Goal: Task Accomplishment & Management: Manage account settings

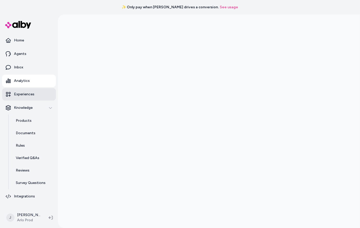
click at [28, 95] on p "Experiences" at bounding box center [24, 94] width 20 height 5
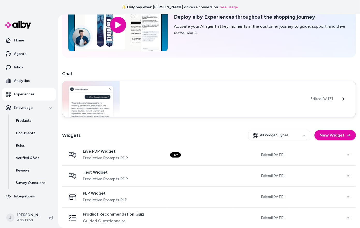
scroll to position [48, 0]
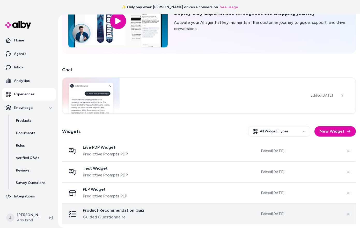
click at [231, 217] on td at bounding box center [199, 213] width 67 height 21
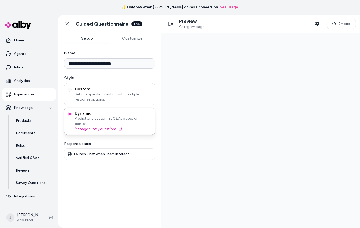
click at [122, 97] on span "Set one specific question with multiple response options." at bounding box center [113, 97] width 77 height 10
click at [72, 92] on button "Custom Set one specific question with multiple response options." at bounding box center [70, 90] width 4 height 4
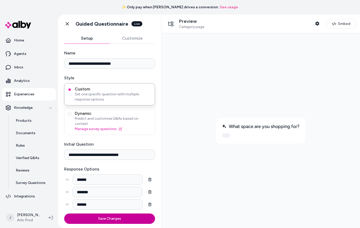
click at [128, 216] on button "Save Changes" at bounding box center [109, 218] width 91 height 10
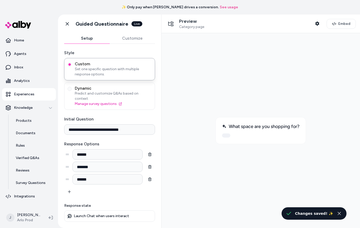
scroll to position [19, 0]
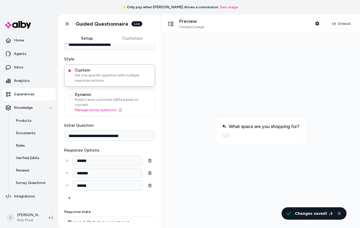
click at [85, 220] on p "Launch Chat when users interact" at bounding box center [101, 222] width 55 height 5
click at [318, 23] on icon "button" at bounding box center [317, 23] width 4 height 4
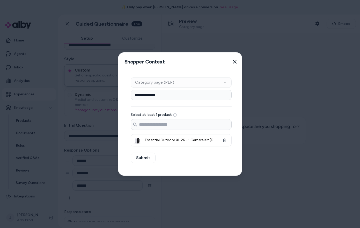
click at [240, 64] on div "Shopper Context Pick a shopper context to use for previewing this widget. Close" at bounding box center [181, 62] width 126 height 19
click at [235, 64] on button "Close" at bounding box center [235, 62] width 10 height 10
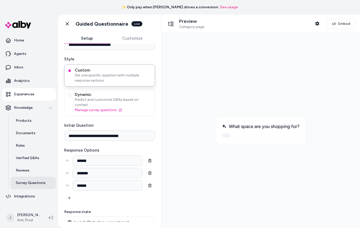
click at [25, 178] on link "Survey Questions" at bounding box center [33, 183] width 45 height 12
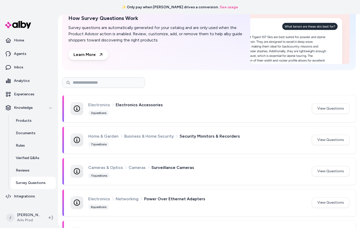
scroll to position [58, 0]
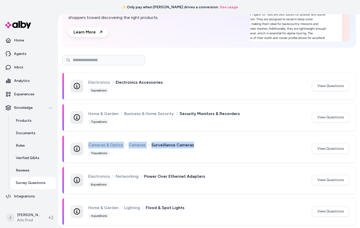
drag, startPoint x: 193, startPoint y: 144, endPoint x: 101, endPoint y: 136, distance: 92.2
click at [101, 136] on div "Cameras & Optics Cameras Surveillance Cameras 11 questions View Questions" at bounding box center [208, 148] width 293 height 27
copy div "Cameras & Optics Cameras Surveillance Cameras"
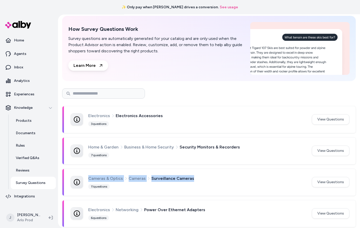
scroll to position [0, 0]
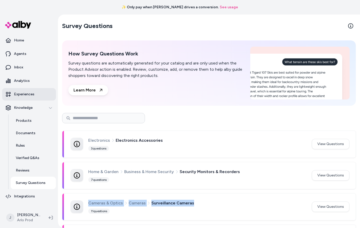
click at [30, 92] on p "Experiences" at bounding box center [24, 94] width 20 height 5
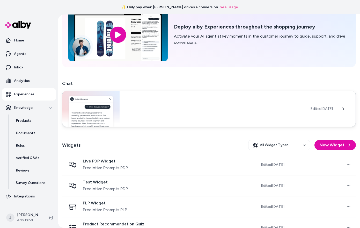
scroll to position [48, 0]
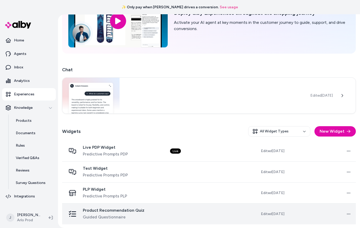
click at [305, 216] on td "Open menu" at bounding box center [322, 213] width 67 height 21
click at [100, 208] on span "Product Recommendation Quiz" at bounding box center [114, 210] width 62 height 5
click at [102, 208] on span "Product Recommendation Quiz" at bounding box center [114, 210] width 62 height 5
click at [112, 211] on span "Product Recommendation Quiz" at bounding box center [114, 210] width 62 height 5
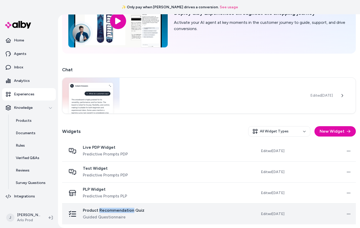
click at [112, 211] on span "Product Recommendation Quiz" at bounding box center [114, 210] width 62 height 5
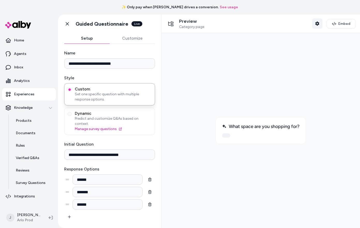
click at [318, 24] on icon "button" at bounding box center [317, 23] width 4 height 4
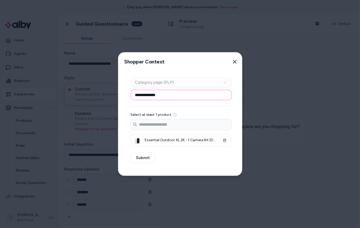
click at [208, 97] on input "**********" at bounding box center [181, 95] width 101 height 10
paste input "**********"
click at [168, 94] on input "**********" at bounding box center [181, 95] width 101 height 10
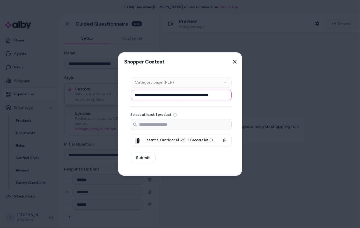
click at [189, 95] on input "**********" at bounding box center [181, 95] width 101 height 10
type input "**********"
click at [225, 141] on icon "button" at bounding box center [224, 141] width 3 height 4
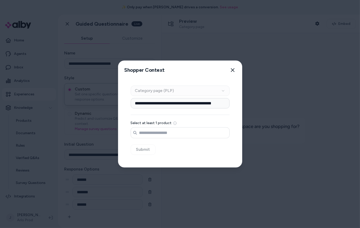
click at [189, 136] on input "Search products..." at bounding box center [180, 133] width 98 height 10
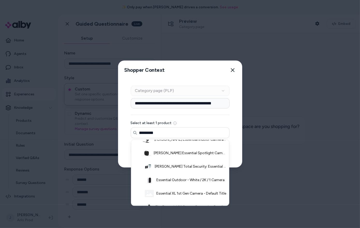
scroll to position [51, 0]
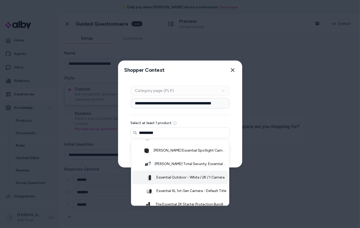
click at [199, 176] on span "Essential Outdoor - White / 2K / 1 Camera" at bounding box center [191, 177] width 68 height 5
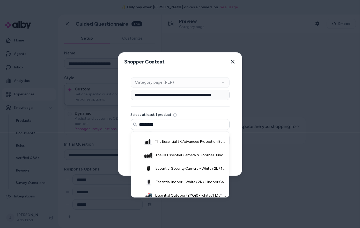
scroll to position [126, 0]
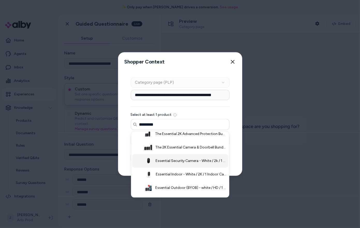
click at [195, 161] on span "Essential Security Camera - White / 2k / 1 Camera" at bounding box center [191, 160] width 71 height 5
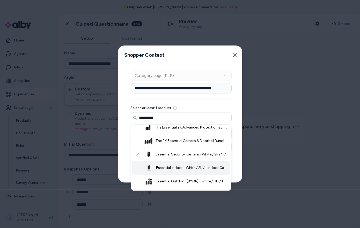
click at [194, 167] on span "Essential Indoor - White / 2K / 1 Indoor Camera" at bounding box center [192, 167] width 73 height 5
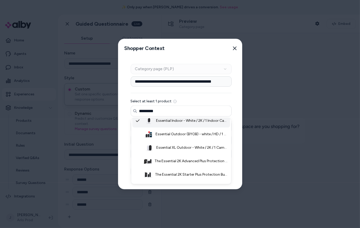
scroll to position [170, 0]
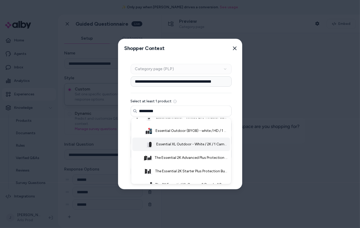
click at [187, 146] on span "Essential XL Outdoor - White / 2K / 1 Camera" at bounding box center [192, 144] width 72 height 5
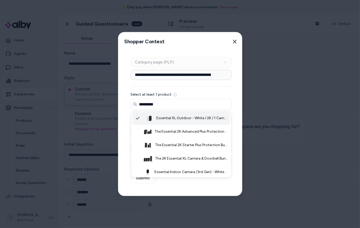
scroll to position [205, 0]
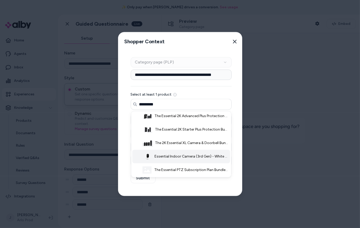
click at [189, 156] on span "Essential Indoor Camera (3rd Gen) - White / 2k / 1 Camera" at bounding box center [192, 156] width 74 height 5
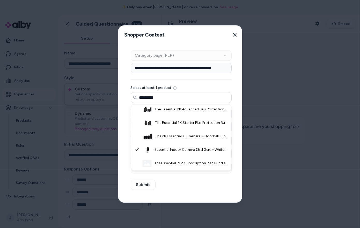
type input "*********"
click at [163, 189] on div "**********" at bounding box center [181, 123] width 126 height 158
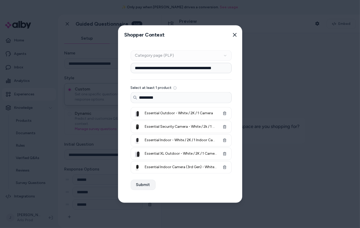
click at [138, 186] on button "Submit" at bounding box center [143, 185] width 25 height 10
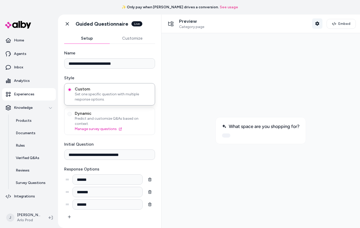
click at [317, 25] on icon "button" at bounding box center [317, 23] width 4 height 4
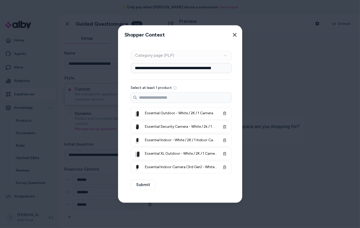
click at [219, 58] on div "Context Type Category page (PLP)" at bounding box center [181, 55] width 101 height 10
click at [233, 36] on icon "button" at bounding box center [235, 35] width 4 height 4
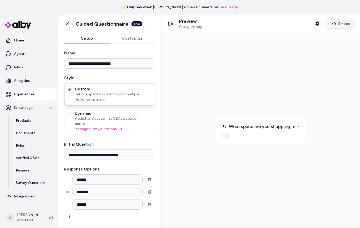
click at [340, 26] on span "Embed" at bounding box center [344, 23] width 12 height 5
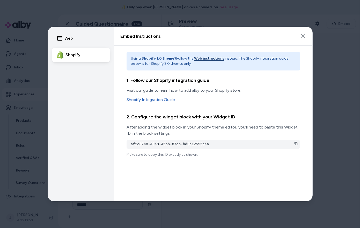
click at [295, 143] on icon at bounding box center [296, 143] width 3 height 3
click at [306, 37] on button "Close" at bounding box center [303, 36] width 10 height 10
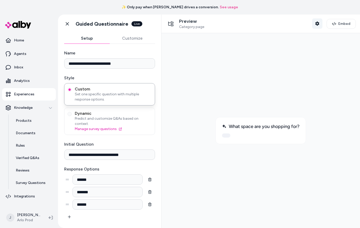
click at [317, 23] on icon "button" at bounding box center [317, 23] width 4 height 4
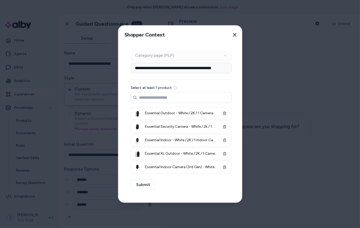
click at [203, 100] on input "Search products..." at bounding box center [181, 97] width 100 height 10
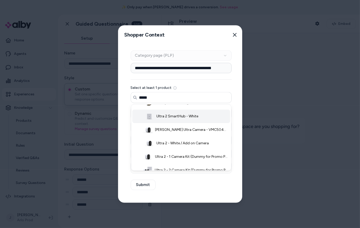
scroll to position [26, 0]
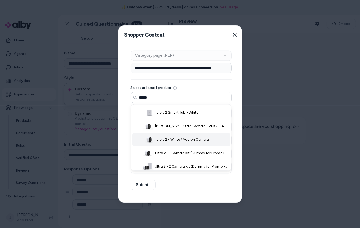
click at [181, 142] on li "Ultra 2 - White / Add on Camera" at bounding box center [181, 139] width 98 height 13
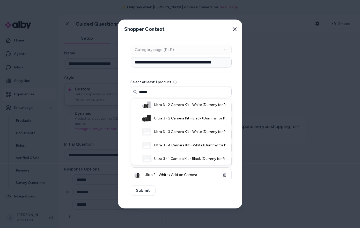
scroll to position [205, 0]
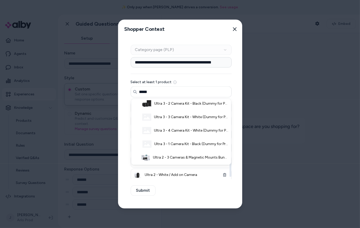
type input "*****"
click at [233, 191] on div "**********" at bounding box center [181, 124] width 126 height 170
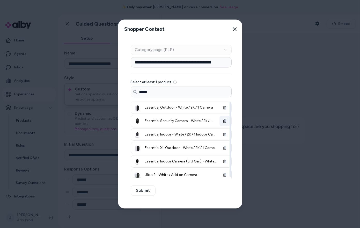
click at [223, 120] on icon "button" at bounding box center [225, 121] width 4 height 4
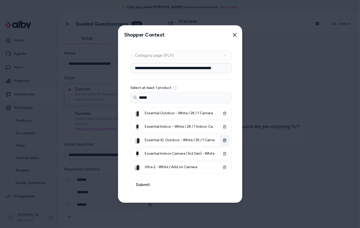
click at [223, 139] on icon "button" at bounding box center [225, 141] width 4 height 4
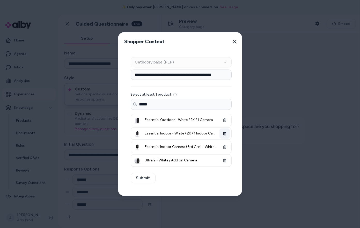
click at [223, 131] on button "button" at bounding box center [225, 133] width 10 height 10
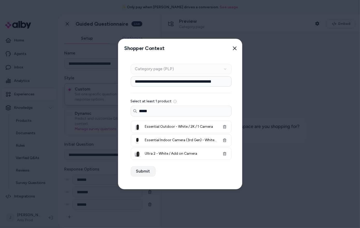
click at [139, 172] on button "Submit" at bounding box center [143, 171] width 25 height 10
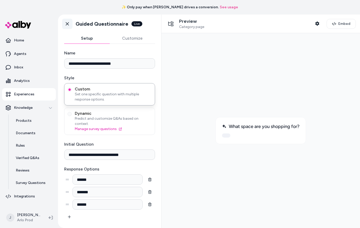
click at [66, 26] on icon at bounding box center [67, 23] width 5 height 5
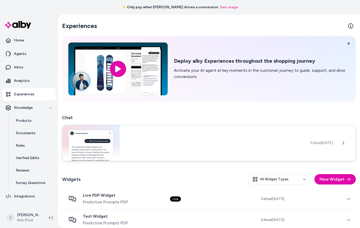
click at [160, 148] on div "Edited Jun 25, 2025" at bounding box center [209, 143] width 294 height 36
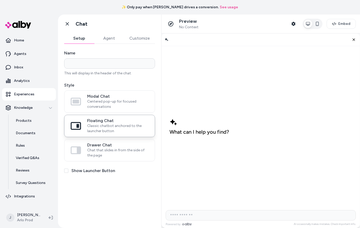
click at [113, 38] on button "Agent" at bounding box center [109, 38] width 30 height 10
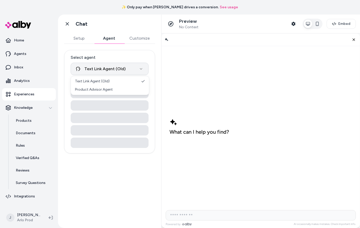
click at [124, 71] on html "**********" at bounding box center [180, 114] width 360 height 228
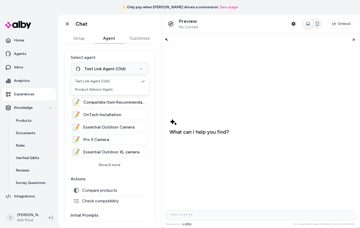
select select "**********"
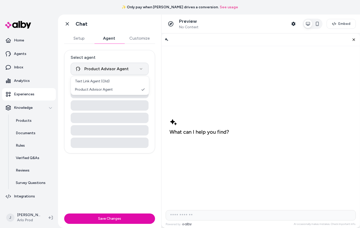
click at [119, 71] on html "**********" at bounding box center [180, 114] width 360 height 228
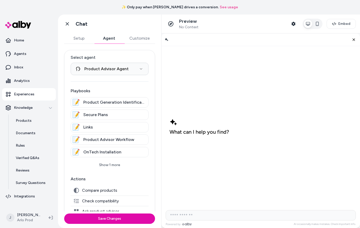
click at [122, 57] on html "**********" at bounding box center [180, 114] width 360 height 228
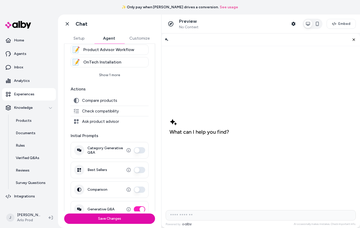
scroll to position [101, 0]
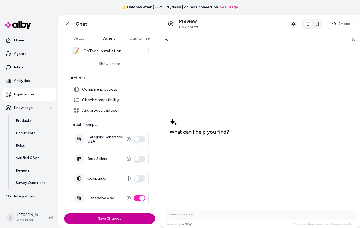
click at [131, 216] on button "Save Changes" at bounding box center [109, 218] width 91 height 10
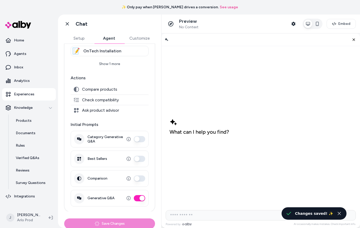
scroll to position [0, 0]
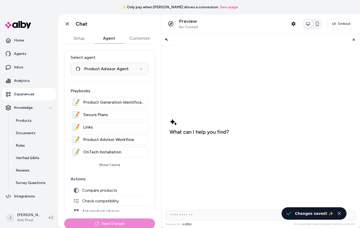
click at [134, 39] on button "Customize" at bounding box center [139, 38] width 31 height 10
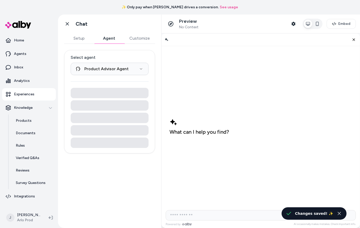
click at [113, 39] on button "Agent" at bounding box center [109, 38] width 30 height 10
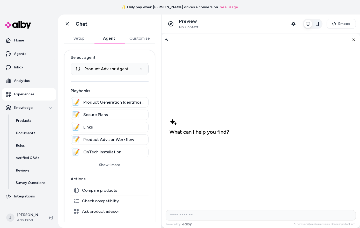
click at [318, 26] on button "button" at bounding box center [317, 24] width 8 height 8
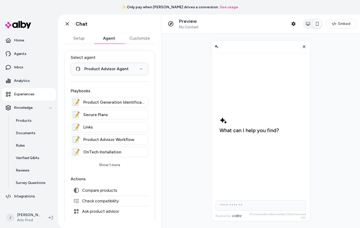
click at [318, 26] on button "button" at bounding box center [317, 24] width 8 height 8
click at [309, 27] on button "button" at bounding box center [308, 24] width 8 height 8
click at [294, 25] on icon "button" at bounding box center [294, 24] width 4 height 4
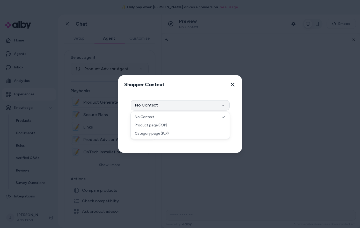
click at [209, 103] on button "No Context" at bounding box center [180, 105] width 99 height 10
click at [234, 87] on button "Close" at bounding box center [233, 84] width 10 height 10
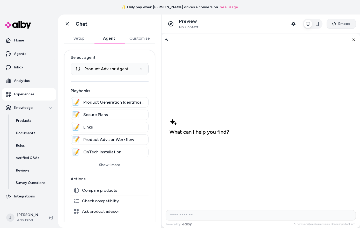
click at [343, 23] on span "Embed" at bounding box center [344, 23] width 12 height 5
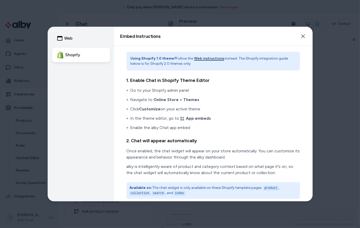
scroll to position [3, 0]
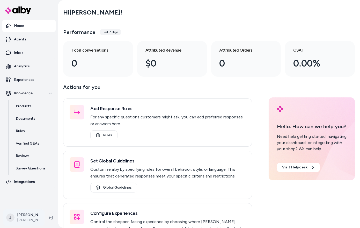
click at [26, 216] on html "Home Agents Inbox Analytics Experiences Knowledge Products Documents Rules Veri…" at bounding box center [180, 114] width 360 height 228
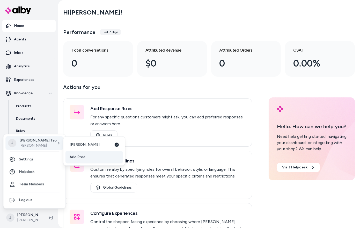
click at [76, 157] on span "Arlo Prod" at bounding box center [78, 157] width 16 height 5
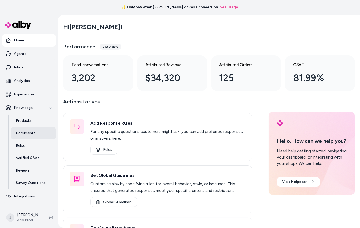
click at [30, 132] on p "Documents" at bounding box center [26, 133] width 20 height 5
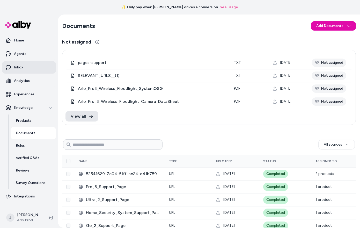
click at [11, 65] on link "Inbox" at bounding box center [29, 67] width 54 height 12
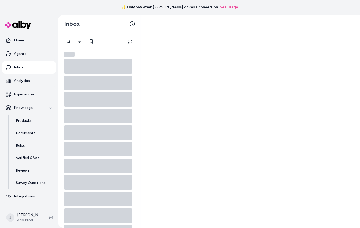
click at [68, 40] on div at bounding box center [68, 41] width 10 height 10
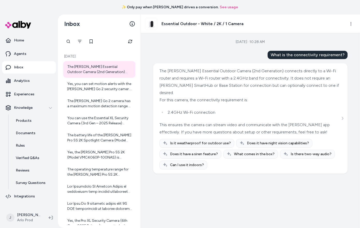
click at [103, 29] on div "Inbox" at bounding box center [99, 24] width 83 height 19
click at [78, 42] on icon "Filter" at bounding box center [80, 41] width 4 height 4
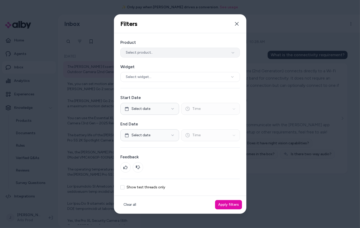
click at [127, 50] on span "Select product.." at bounding box center [139, 52] width 27 height 5
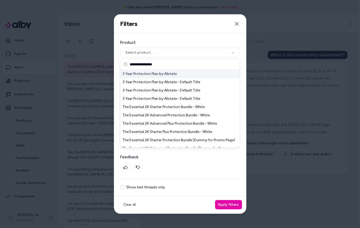
scroll to position [76, 0]
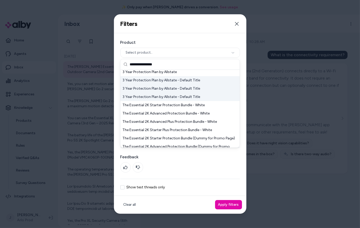
type input "**********"
click at [171, 83] on div "3 Year Protection Plan by Allstate - Default Title" at bounding box center [179, 80] width 119 height 8
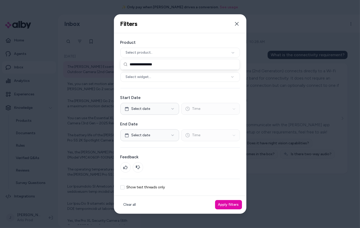
scroll to position [0, 0]
click at [158, 54] on button "Select product.." at bounding box center [180, 53] width 120 height 10
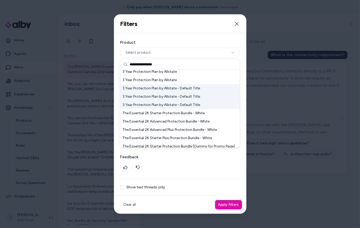
scroll to position [59, 0]
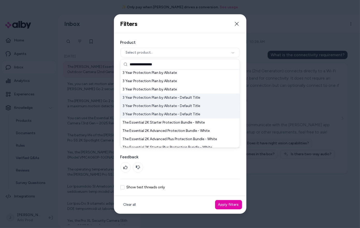
type input "**********"
click at [160, 104] on div "3 Year Protection Plan by Allstate - Default Title" at bounding box center [179, 106] width 119 height 8
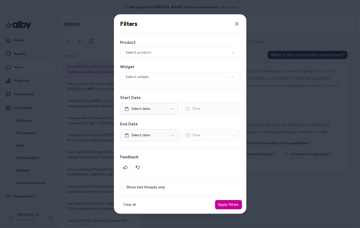
click at [233, 203] on button "Apply filters" at bounding box center [228, 204] width 27 height 9
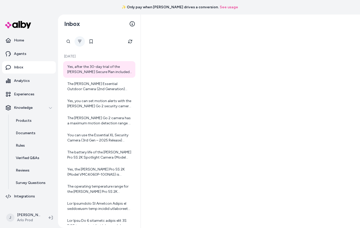
click at [81, 42] on icon "Filter" at bounding box center [80, 41] width 4 height 4
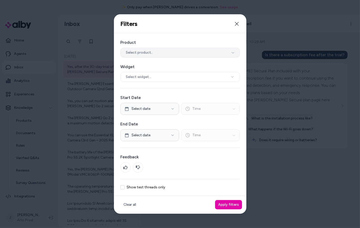
click at [146, 54] on span "Select product.." at bounding box center [139, 52] width 27 height 5
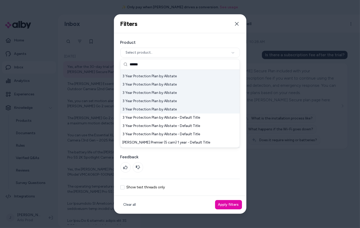
scroll to position [75, 0]
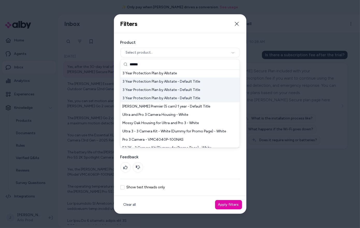
type input "******"
click at [160, 90] on div "3 Year Protection Plan by Allstate - Default Title" at bounding box center [179, 90] width 119 height 8
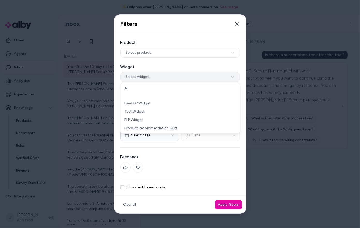
click at [156, 81] on button "Select widget..." at bounding box center [180, 77] width 120 height 10
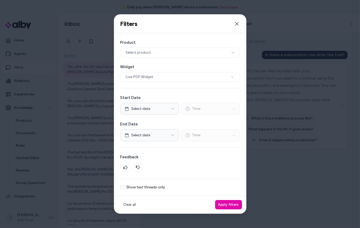
click at [148, 84] on div "Product Select product.. Widget Live PDP Widget Start Date Select date Time End…" at bounding box center [180, 114] width 132 height 163
click at [158, 73] on button "Live PDP Widget" at bounding box center [180, 77] width 120 height 10
click at [233, 25] on button "Close" at bounding box center [237, 24] width 10 height 10
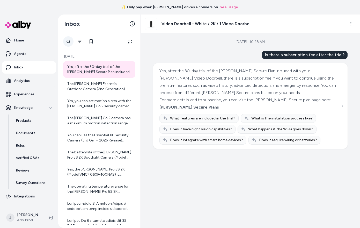
click at [68, 41] on div at bounding box center [68, 41] width 10 height 10
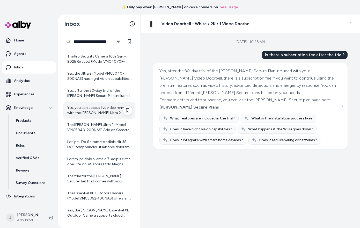
scroll to position [96, 0]
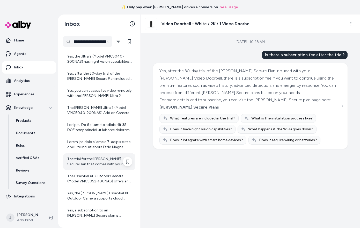
click at [94, 161] on div "The trial for the Arlo Secure Plan that comes with your Arlo camera includes pr…" at bounding box center [99, 161] width 65 height 10
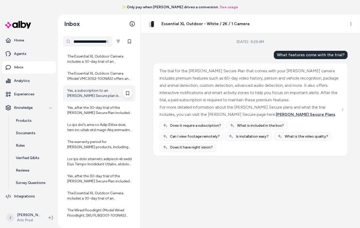
scroll to position [352, 0]
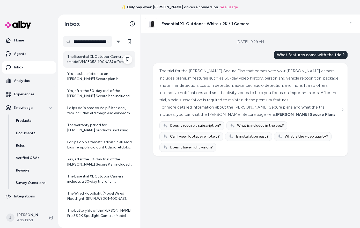
click at [92, 51] on div "The Essential XL Outdoor Camera (Model VMC3052-100NAS) offers an extended batte…" at bounding box center [99, 59] width 72 height 17
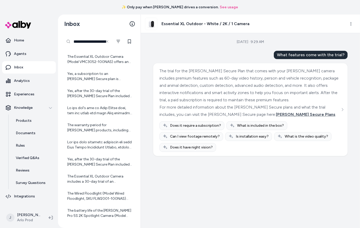
click at [92, 44] on input "**********" at bounding box center [87, 41] width 49 height 10
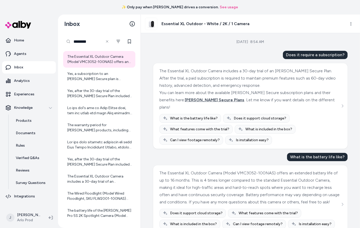
type input "********"
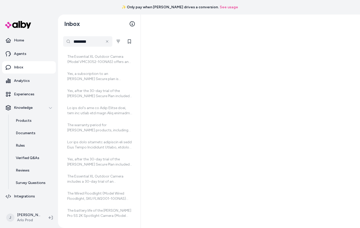
scroll to position [1, 0]
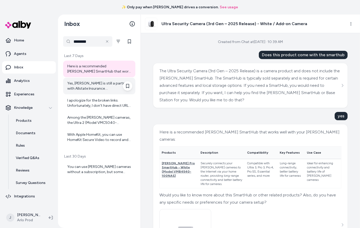
click at [88, 91] on div "Yes, Arlo is still a partner with Allstate Insurance. Arlo Home Security System…" at bounding box center [99, 86] width 65 height 10
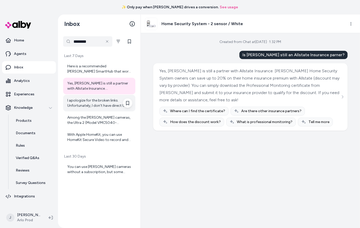
click at [88, 109] on div "I apologize for the broken links. Unfortunately, I don't have direct URLs for t…" at bounding box center [99, 103] width 72 height 17
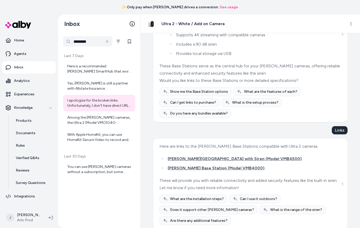
scroll to position [761, 0]
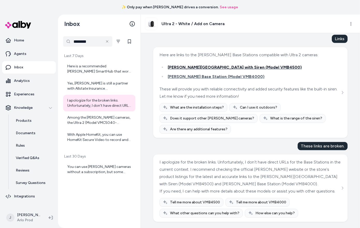
click at [218, 65] on span "Arlo Base Station with Siren (Model VMB4500)" at bounding box center [235, 67] width 134 height 5
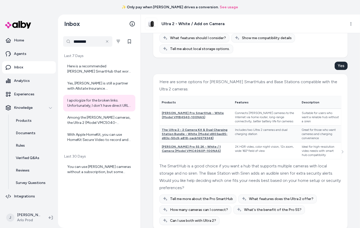
scroll to position [251, 0]
click at [77, 123] on div "Among the Arlo cameras, the Ultra 2 (Model VMC5040-200NAS) and the Pro Security…" at bounding box center [99, 120] width 65 height 10
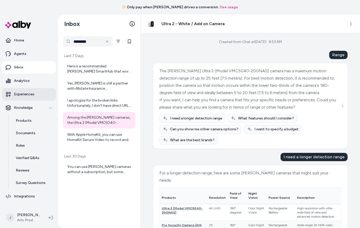
click at [26, 95] on p "Experiences" at bounding box center [24, 94] width 20 height 5
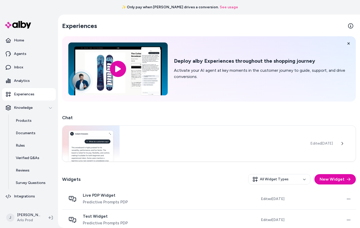
scroll to position [48, 0]
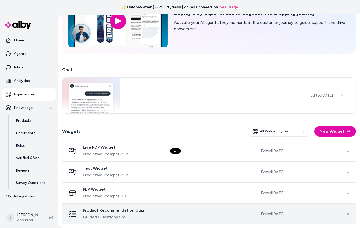
click at [122, 213] on div "Product Recommendation Quiz Guided Questionnaire" at bounding box center [114, 214] width 62 height 12
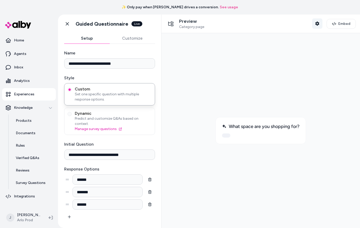
click at [317, 22] on icon "button" at bounding box center [317, 23] width 4 height 4
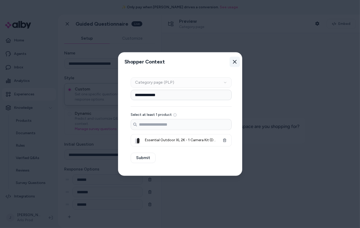
click at [234, 63] on icon "button" at bounding box center [235, 62] width 4 height 4
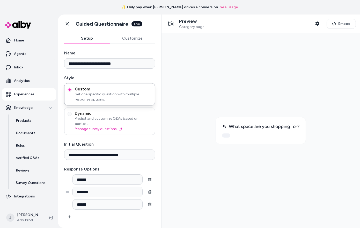
click at [129, 115] on span "Dynamic" at bounding box center [113, 113] width 77 height 5
click at [72, 115] on button "Dynamic Predict and customize Q&As based on context. Manage survey questions" at bounding box center [70, 114] width 4 height 4
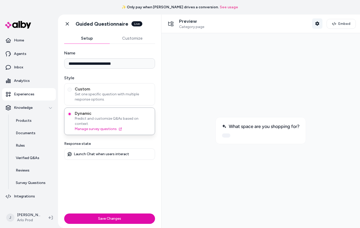
click at [318, 24] on icon "button" at bounding box center [317, 23] width 4 height 4
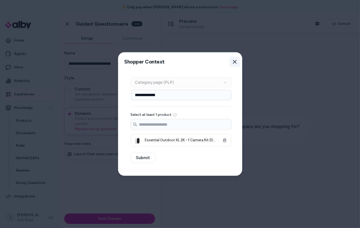
click at [233, 60] on icon "button" at bounding box center [235, 62] width 4 height 4
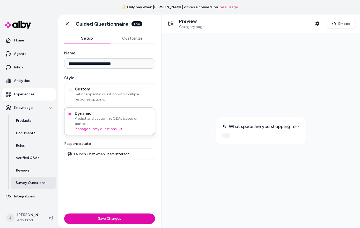
click at [27, 179] on link "Survey Questions" at bounding box center [33, 183] width 45 height 12
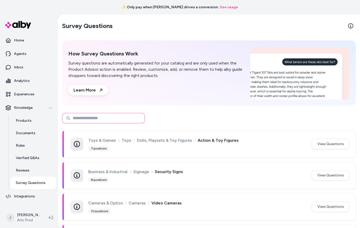
click at [104, 118] on input at bounding box center [103, 118] width 83 height 10
type input "*******"
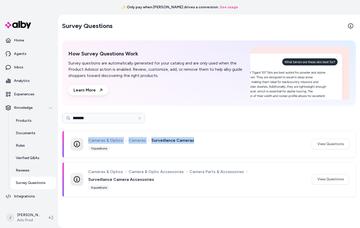
drag, startPoint x: 193, startPoint y: 139, endPoint x: 88, endPoint y: 138, distance: 105.1
click at [88, 138] on div "Cameras & Optics Cameras Surveillance Cameras 11 questions" at bounding box center [188, 144] width 235 height 14
copy div "Cameras & Optics Cameras Surveillance Cameras"
click at [27, 94] on p "Experiences" at bounding box center [24, 94] width 20 height 5
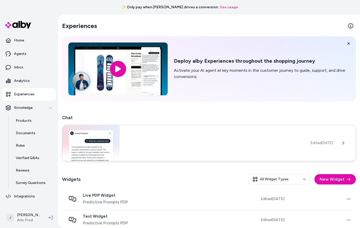
scroll to position [48, 0]
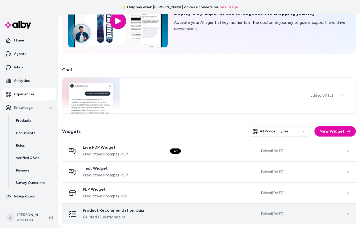
click at [138, 215] on span "Guided Questionnaire" at bounding box center [114, 217] width 62 height 6
click at [114, 211] on span "Product Recommendation Quiz" at bounding box center [114, 210] width 62 height 5
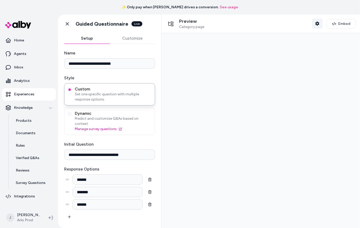
click at [319, 24] on icon "button" at bounding box center [317, 23] width 4 height 4
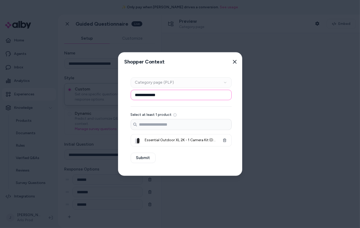
click at [185, 94] on input "**********" at bounding box center [181, 95] width 101 height 10
paste input "**********"
click at [186, 95] on input "**********" at bounding box center [181, 95] width 101 height 10
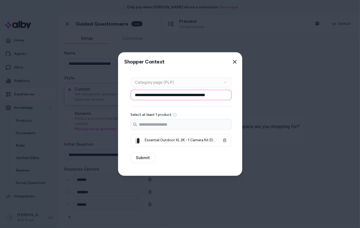
click at [169, 95] on input "**********" at bounding box center [181, 95] width 101 height 10
click at [190, 95] on input "**********" at bounding box center [181, 95] width 101 height 10
type input "**********"
click at [199, 125] on input "Search products..." at bounding box center [181, 124] width 100 height 10
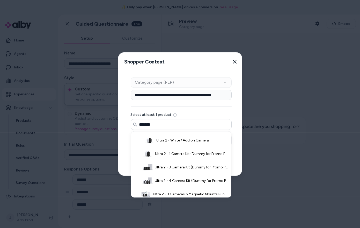
scroll to position [81, 0]
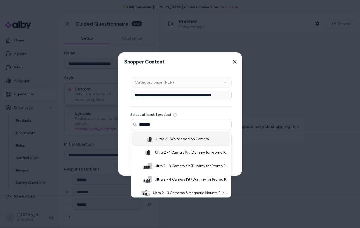
click at [198, 140] on span "Ultra 2 - White / Add on Camera" at bounding box center [183, 139] width 53 height 5
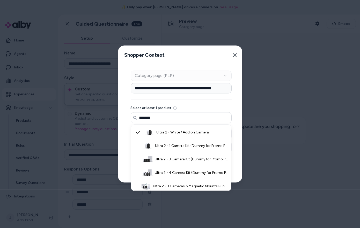
type input "*******"
click at [235, 129] on div "**********" at bounding box center [181, 123] width 126 height 118
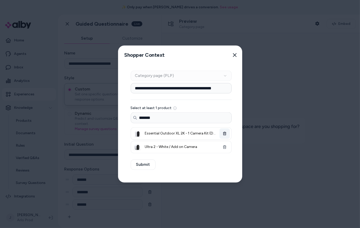
click at [224, 133] on icon "button" at bounding box center [225, 134] width 4 height 4
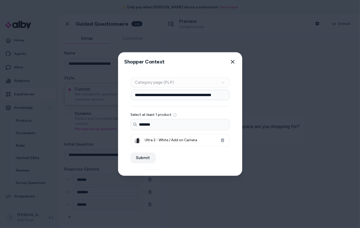
click at [136, 156] on button "Submit" at bounding box center [143, 158] width 25 height 10
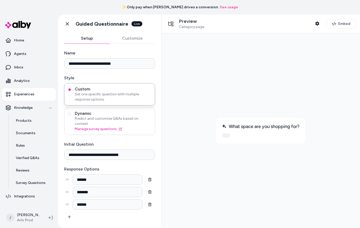
click at [138, 119] on span "Predict and customize Q&As based on context." at bounding box center [113, 121] width 77 height 10
click at [72, 116] on button "Dynamic Predict and customize Q&As based on context. Manage survey questions" at bounding box center [70, 114] width 4 height 4
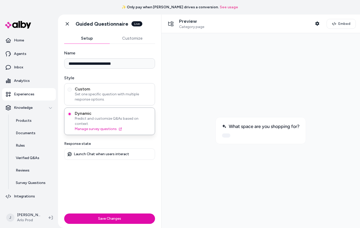
click at [117, 92] on span "Set one specific question with multiple response options." at bounding box center [113, 97] width 77 height 10
click at [72, 92] on button "Custom Set one specific question with multiple response options." at bounding box center [70, 90] width 4 height 4
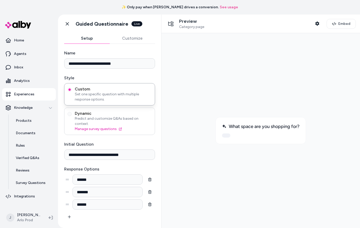
click at [135, 114] on span "Dynamic" at bounding box center [113, 113] width 77 height 5
click at [72, 114] on button "Dynamic Predict and customize Q&As based on context. Manage survey questions" at bounding box center [70, 114] width 4 height 4
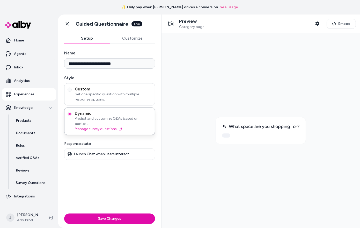
click at [137, 98] on span "Set one specific question with multiple response options." at bounding box center [113, 97] width 77 height 10
click at [72, 92] on button "Custom Set one specific question with multiple response options." at bounding box center [70, 90] width 4 height 4
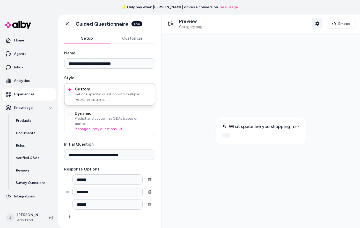
click at [316, 26] on button "Shopper Context" at bounding box center [317, 23] width 10 height 10
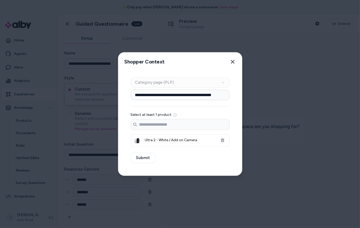
click at [24, 139] on div at bounding box center [180, 114] width 360 height 228
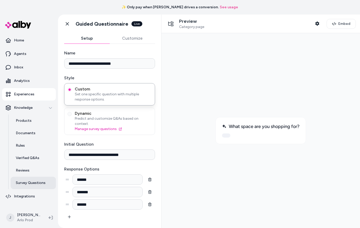
click at [30, 183] on p "Survey Questions" at bounding box center [31, 182] width 30 height 5
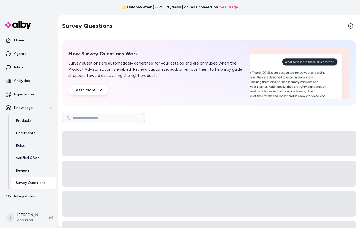
click at [30, 183] on p "Survey Questions" at bounding box center [31, 182] width 30 height 5
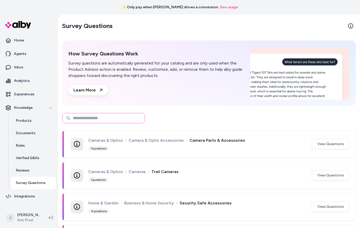
click at [90, 121] on input at bounding box center [103, 118] width 83 height 10
type input "*******"
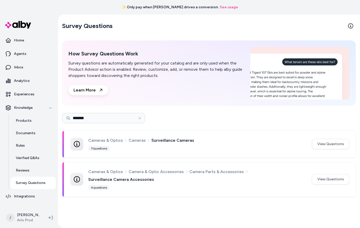
click at [163, 143] on div "Cameras & Optics Cameras Surveillance Cameras 11 questions" at bounding box center [197, 144] width 218 height 14
click at [318, 141] on button "View Questions" at bounding box center [331, 144] width 38 height 10
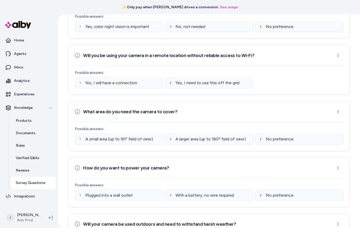
scroll to position [245, 0]
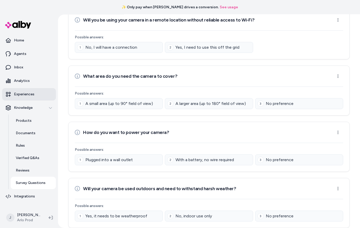
click at [16, 91] on link "Experiences" at bounding box center [29, 94] width 54 height 12
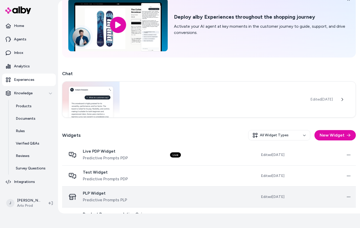
scroll to position [48, 0]
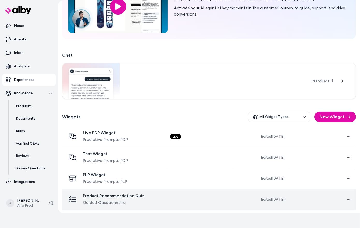
click at [186, 203] on td at bounding box center [199, 199] width 67 height 21
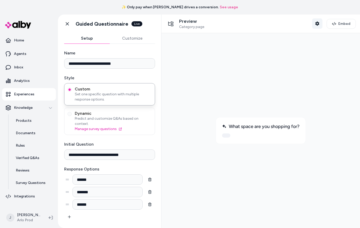
click at [321, 24] on button "Shopper Context" at bounding box center [317, 23] width 10 height 10
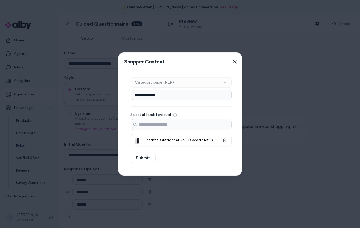
click at [263, 56] on div at bounding box center [180, 114] width 360 height 228
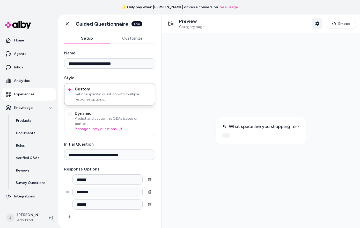
click at [319, 24] on icon "button" at bounding box center [317, 23] width 4 height 4
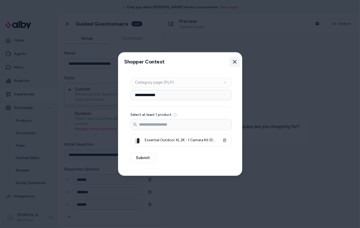
click at [233, 63] on icon "button" at bounding box center [235, 62] width 4 height 4
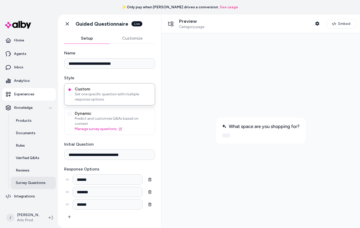
click at [26, 181] on p "Survey Questions" at bounding box center [31, 182] width 30 height 5
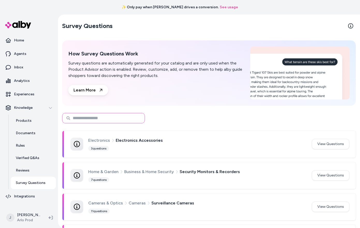
click at [114, 117] on input at bounding box center [103, 118] width 83 height 10
type input "*******"
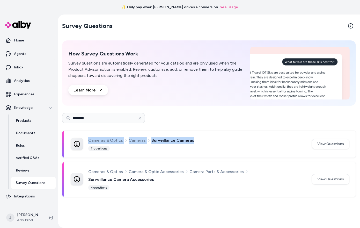
drag, startPoint x: 191, startPoint y: 139, endPoint x: 88, endPoint y: 142, distance: 102.8
click at [88, 142] on div "Cameras & Optics Cameras Surveillance Cameras 11 questions" at bounding box center [188, 144] width 235 height 14
copy div "Cameras & Optics Cameras Surveillance Cameras"
click at [20, 97] on link "Experiences" at bounding box center [29, 94] width 54 height 12
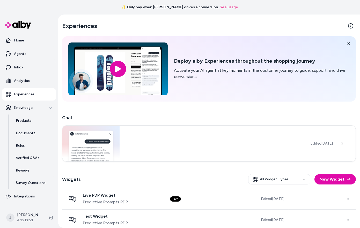
scroll to position [48, 0]
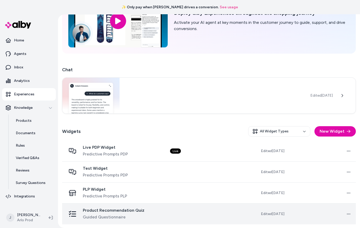
click at [142, 210] on div "Product Recommendation Quiz Guided Questionnaire" at bounding box center [114, 214] width 96 height 12
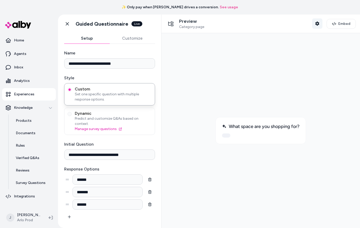
click at [318, 23] on icon "button" at bounding box center [317, 23] width 4 height 4
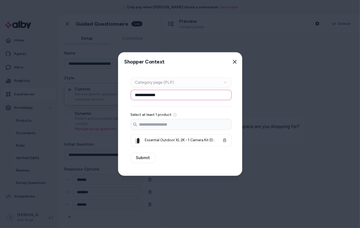
click at [189, 98] on input "**********" at bounding box center [181, 95] width 101 height 10
paste input "**********"
click at [168, 95] on input "**********" at bounding box center [181, 95] width 101 height 10
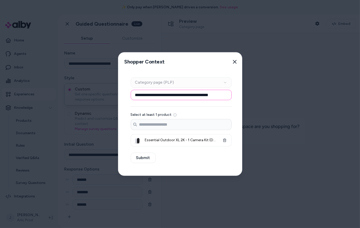
click at [191, 96] on input "**********" at bounding box center [181, 95] width 101 height 10
type input "**********"
click at [175, 125] on input "Search products..." at bounding box center [181, 124] width 100 height 10
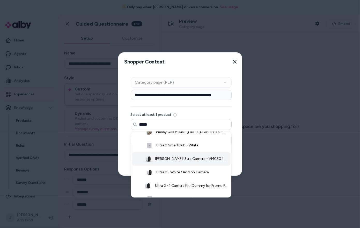
scroll to position [29, 0]
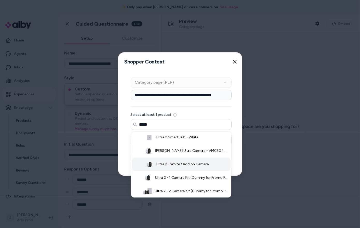
click at [184, 165] on span "Ultra 2 - White / Add on Camera" at bounding box center [183, 164] width 53 height 5
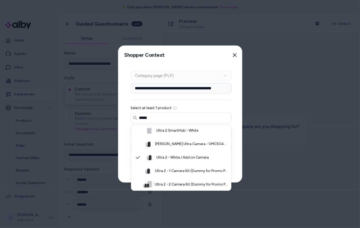
type input "*****"
click at [240, 145] on div "**********" at bounding box center [181, 123] width 126 height 118
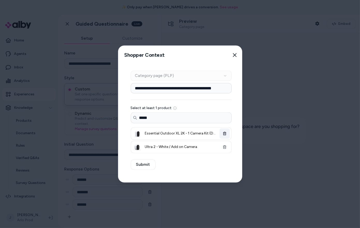
click at [225, 132] on icon "button" at bounding box center [225, 134] width 4 height 4
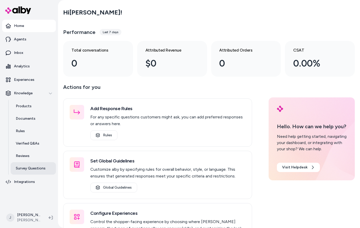
click at [25, 169] on p "Survey Questions" at bounding box center [31, 168] width 30 height 5
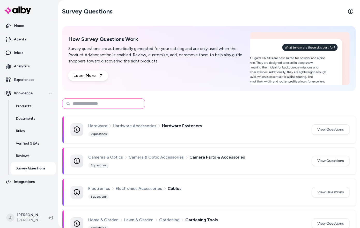
click at [109, 104] on input at bounding box center [103, 103] width 83 height 10
type input "*******"
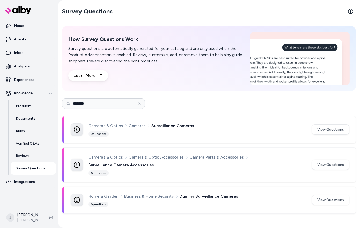
click at [177, 131] on div "Cameras & Optics Cameras Surveillance Cameras 9 questions" at bounding box center [197, 129] width 218 height 14
click at [321, 128] on button "View Questions" at bounding box center [331, 129] width 38 height 10
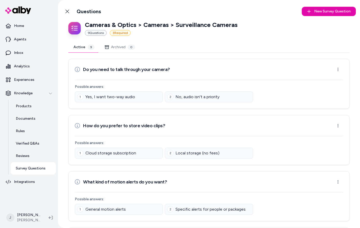
click at [120, 47] on button "Archived 0" at bounding box center [120, 47] width 41 height 10
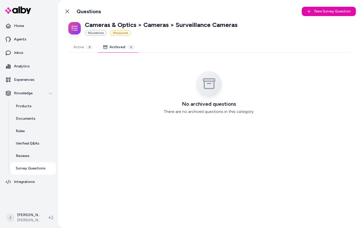
click at [78, 48] on button "Active 9" at bounding box center [83, 47] width 30 height 10
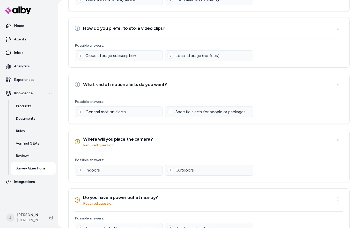
scroll to position [119, 0]
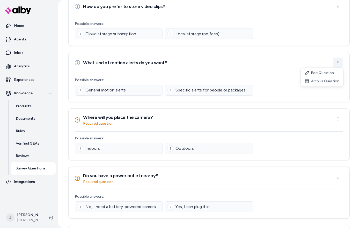
click at [340, 61] on html "Home Agents Inbox Analytics Experiences Knowledge Products Documents Rules Veri…" at bounding box center [180, 114] width 360 height 228
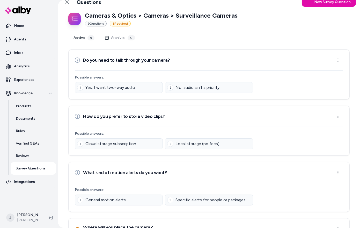
scroll to position [0, 0]
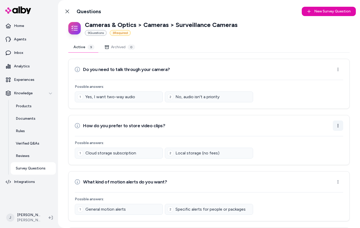
click at [337, 124] on html "Home Agents Inbox Analytics Experiences Knowledge Products Documents Rules Veri…" at bounding box center [180, 114] width 360 height 228
click at [338, 124] on html "Home Agents Inbox Analytics Experiences Knowledge Products Documents Rules Veri…" at bounding box center [180, 114] width 360 height 228
click at [336, 125] on html "Home Agents Inbox Analytics Experiences Knowledge Products Documents Rules Veri…" at bounding box center [180, 114] width 360 height 228
click at [325, 136] on div "Edit Question" at bounding box center [322, 136] width 43 height 8
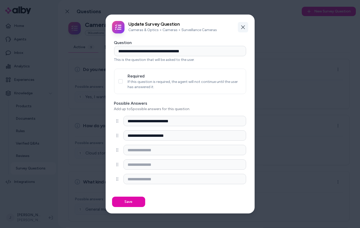
click at [243, 26] on icon "button" at bounding box center [243, 27] width 4 height 4
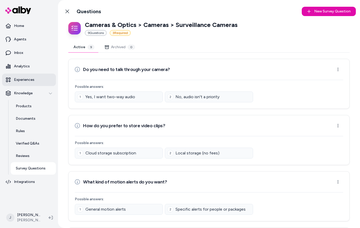
click at [23, 77] on p "Experiences" at bounding box center [24, 79] width 20 height 5
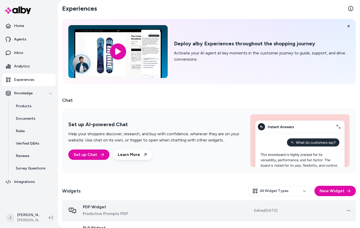
scroll to position [21, 0]
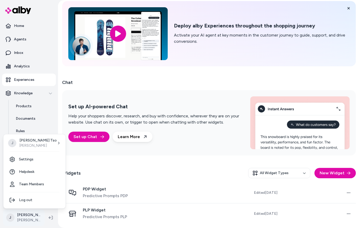
click at [19, 217] on html "Home Agents Inbox Analytics Experiences Knowledge Products Documents Rules Veri…" at bounding box center [180, 114] width 360 height 228
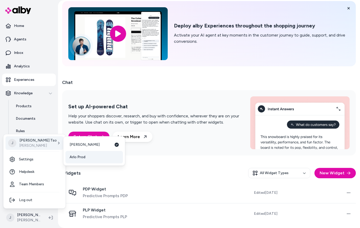
click at [87, 158] on link "Arlo Prod" at bounding box center [94, 157] width 57 height 12
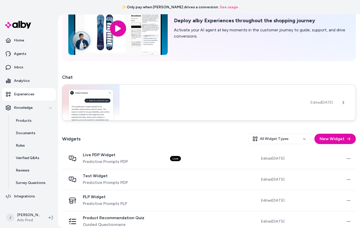
scroll to position [48, 0]
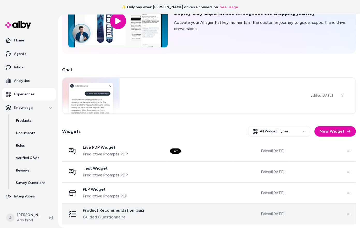
click at [142, 214] on span "Guided Questionnaire" at bounding box center [114, 217] width 62 height 6
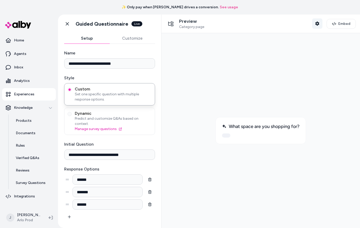
click at [319, 25] on icon "button" at bounding box center [317, 23] width 4 height 4
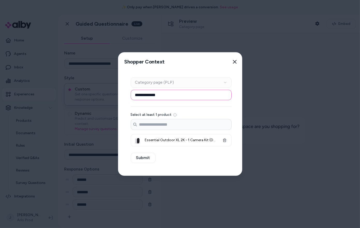
click at [205, 95] on input "**********" at bounding box center [181, 95] width 101 height 10
paste input "**********"
click at [170, 95] on input "**********" at bounding box center [181, 95] width 101 height 10
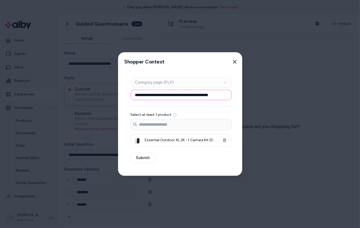
click at [190, 94] on input "**********" at bounding box center [181, 95] width 101 height 10
type input "**********"
click at [200, 124] on input "Search products..." at bounding box center [181, 124] width 100 height 10
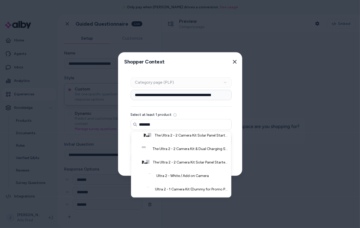
scroll to position [49, 0]
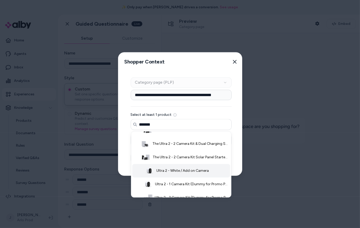
click at [186, 170] on span "Ultra 2 - White / Add on Camera" at bounding box center [183, 170] width 53 height 5
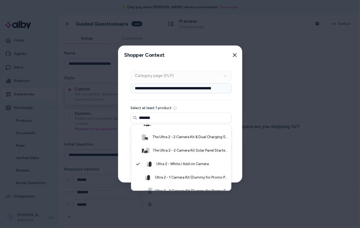
type input "*******"
click at [235, 157] on div "**********" at bounding box center [181, 123] width 126 height 118
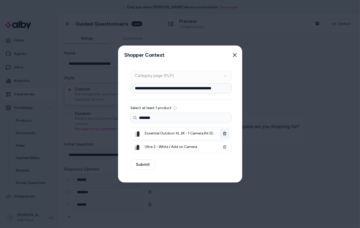
click at [227, 134] on button "button" at bounding box center [225, 133] width 10 height 10
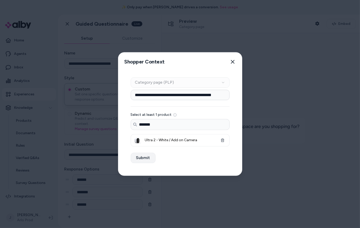
click at [140, 157] on button "Submit" at bounding box center [143, 158] width 25 height 10
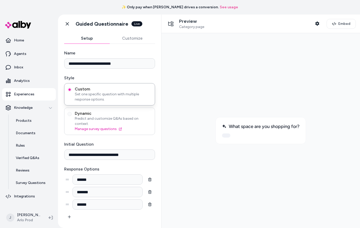
click at [139, 119] on span "Predict and customize Q&As based on context." at bounding box center [113, 121] width 77 height 10
click at [72, 116] on button "Dynamic Predict and customize Q&As based on context. Manage survey questions" at bounding box center [70, 114] width 4 height 4
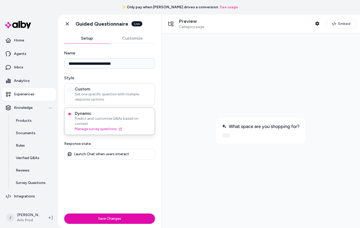
click at [133, 96] on span "Set one specific question with multiple response options." at bounding box center [113, 97] width 77 height 10
click at [72, 92] on button "Custom Set one specific question with multiple response options." at bounding box center [70, 90] width 4 height 4
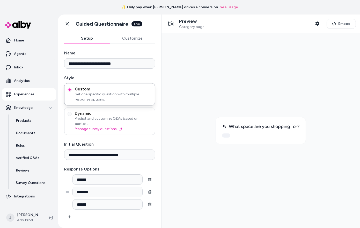
click at [141, 118] on span "Predict and customize Q&As based on context." at bounding box center [113, 121] width 77 height 10
click at [72, 116] on button "Dynamic Predict and customize Q&As based on context. Manage survey questions" at bounding box center [70, 114] width 4 height 4
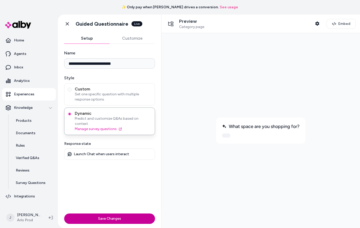
click at [117, 216] on button "Save Changes" at bounding box center [109, 218] width 91 height 10
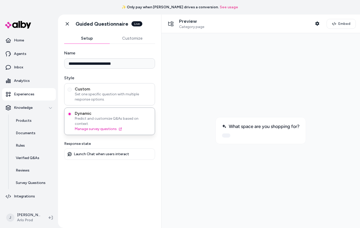
click at [105, 105] on div "Custom Set one specific question with multiple response options." at bounding box center [109, 94] width 91 height 22
click at [107, 98] on span "Set one specific question with multiple response options." at bounding box center [113, 97] width 77 height 10
click at [72, 92] on button "Custom Set one specific question with multiple response options." at bounding box center [70, 90] width 4 height 4
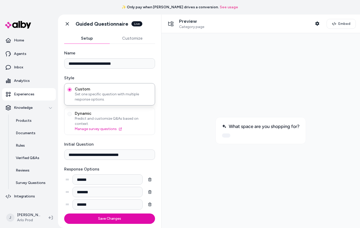
scroll to position [29, 0]
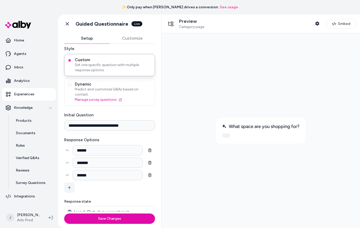
click at [69, 186] on icon "button" at bounding box center [70, 188] width 4 height 4
click at [150, 186] on icon "button" at bounding box center [150, 188] width 4 height 4
click at [289, 183] on div at bounding box center [260, 130] width 190 height 186
click at [318, 25] on icon "button" at bounding box center [317, 23] width 4 height 4
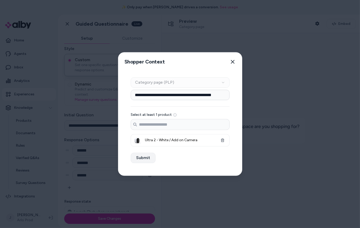
click at [141, 157] on button "Submit" at bounding box center [143, 158] width 25 height 10
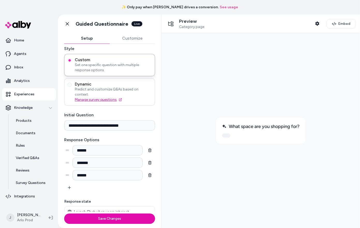
click at [136, 97] on link "Manage survey questions" at bounding box center [113, 99] width 77 height 5
click at [148, 97] on link "Manage survey questions" at bounding box center [113, 99] width 77 height 5
click at [224, 134] on button at bounding box center [226, 135] width 8 height 4
click at [137, 78] on div "Dynamic Predict and customize Q&As based on context. Manage survey questions" at bounding box center [109, 91] width 91 height 27
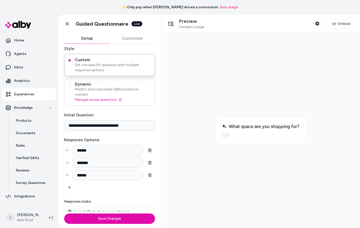
click at [137, 82] on span "Dynamic" at bounding box center [113, 84] width 77 height 5
click at [72, 83] on button "Dynamic Predict and customize Q&As based on context. Manage survey questions" at bounding box center [70, 85] width 4 height 4
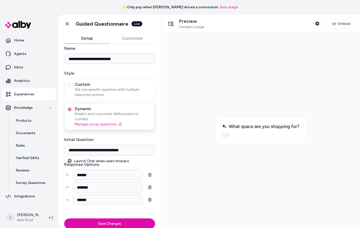
scroll to position [0, 0]
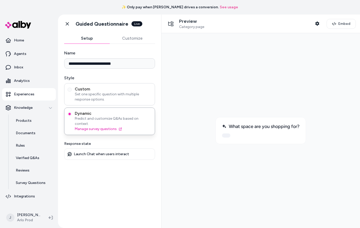
click at [108, 86] on span "Custom" at bounding box center [113, 88] width 77 height 5
click at [72, 88] on button "Custom Set one specific question with multiple response options." at bounding box center [70, 90] width 4 height 4
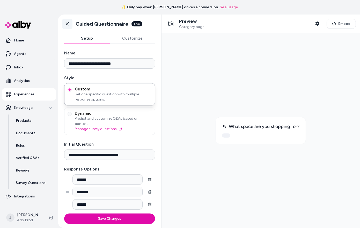
click at [65, 23] on icon at bounding box center [67, 23] width 5 height 5
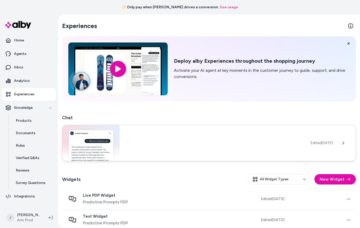
click at [172, 151] on div "Edited Jun 25, 2025" at bounding box center [209, 143] width 294 height 36
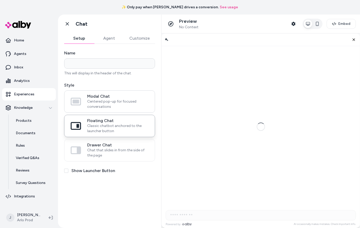
click at [98, 103] on span "Centered pop-up for focused conversations" at bounding box center [117, 104] width 61 height 10
click at [0, 0] on button "Modal Chat Centered pop-up for focused conversations" at bounding box center [0, 0] width 0 height 0
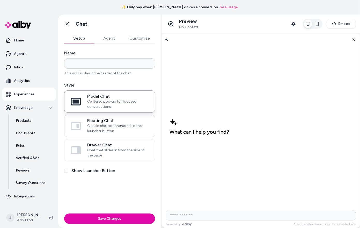
click at [101, 125] on span "Classic chatbot anchored to the launcher button" at bounding box center [117, 128] width 61 height 10
click at [0, 0] on button "Floating Chat Classic chatbot anchored to the launcher button" at bounding box center [0, 0] width 0 height 0
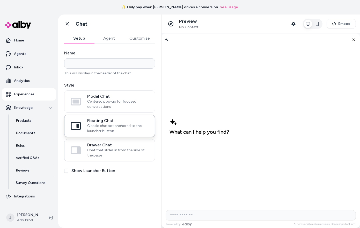
click at [102, 145] on span "Drawer Chat" at bounding box center [117, 144] width 61 height 5
click at [0, 0] on button "Drawer Chat Chat that slides in from the side of the page" at bounding box center [0, 0] width 0 height 0
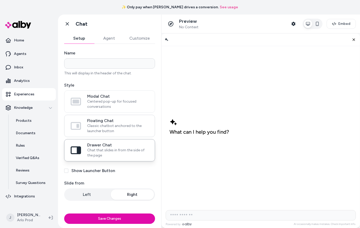
click at [88, 122] on span "Floating Chat" at bounding box center [117, 120] width 61 height 5
click at [0, 0] on button "Floating Chat Classic chatbot anchored to the launcher button" at bounding box center [0, 0] width 0 height 0
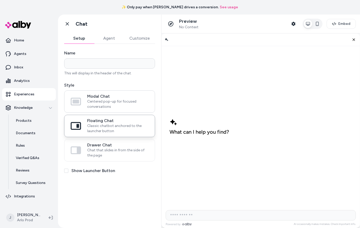
click at [96, 96] on span "Modal Chat" at bounding box center [117, 96] width 61 height 5
click at [0, 0] on button "Modal Chat Centered pop-up for focused conversations" at bounding box center [0, 0] width 0 height 0
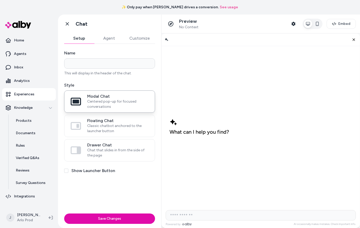
click at [83, 169] on label "Show Launcher Button" at bounding box center [93, 171] width 44 height 6
click at [68, 169] on button "Show Launcher Button" at bounding box center [66, 171] width 4 height 4
click at [83, 171] on label "Show Launcher Button" at bounding box center [93, 171] width 44 height 6
click at [68, 171] on button "Show Launcher Button" at bounding box center [66, 171] width 4 height 4
click at [74, 169] on label "Show Launcher Button" at bounding box center [93, 171] width 44 height 6
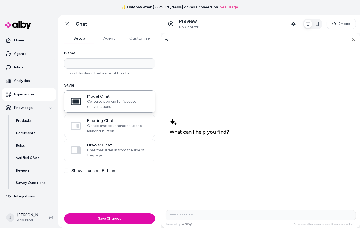
click at [68, 169] on button "Show Launcher Button" at bounding box center [66, 171] width 4 height 4
click at [76, 170] on label "Show Launcher Button" at bounding box center [93, 171] width 44 height 6
click at [68, 170] on button "Show Launcher Button" at bounding box center [66, 171] width 4 height 4
click at [85, 173] on label "Show Launcher Button" at bounding box center [93, 171] width 44 height 6
click at [68, 173] on button "Show Launcher Button" at bounding box center [66, 171] width 4 height 4
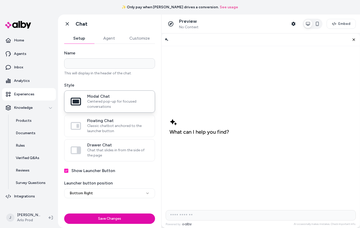
click at [178, 144] on div "What can I help you find?" at bounding box center [261, 127] width 246 height 250
click at [344, 126] on icon "AI Shopping Assistant" at bounding box center [348, 130] width 8 height 8
click at [354, 38] on icon "Close chat" at bounding box center [354, 39] width 4 height 4
click at [351, 217] on icon "Chat with our AI assistant" at bounding box center [348, 215] width 5 height 5
click at [125, 122] on span "Floating Chat" at bounding box center [117, 120] width 61 height 5
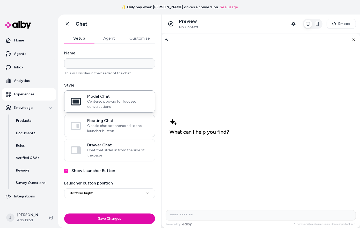
click at [0, 0] on button "Floating Chat Classic chatbot anchored to the launcher button" at bounding box center [0, 0] width 0 height 0
click at [353, 40] on icon "Close chat" at bounding box center [354, 39] width 4 height 4
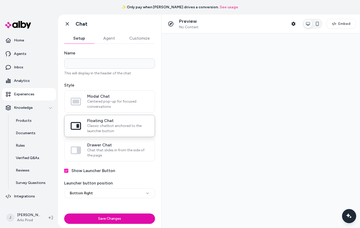
click at [349, 212] on div "Chat with our AI assistant" at bounding box center [349, 216] width 14 height 14
click at [353, 39] on icon "Close chat" at bounding box center [354, 39] width 4 height 4
click at [97, 106] on span "Centered pop-up for focused conversations" at bounding box center [117, 104] width 61 height 10
click at [0, 0] on button "Modal Chat Centered pop-up for focused conversations" at bounding box center [0, 0] width 0 height 0
click at [97, 157] on span "Chat that slides in from the side of the page" at bounding box center [117, 153] width 61 height 10
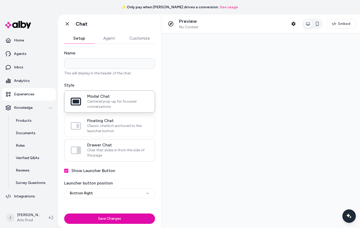
click at [0, 0] on button "Drawer Chat Chat that slides in from the side of the page" at bounding box center [0, 0] width 0 height 0
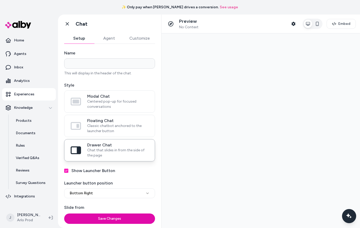
click at [349, 211] on div "Chat with our AI assistant" at bounding box center [349, 216] width 14 height 14
click at [353, 39] on icon "Close chat" at bounding box center [354, 39] width 4 height 4
click at [347, 214] on icon "Chat with our AI assistant" at bounding box center [348, 215] width 3 height 3
click at [354, 39] on icon "Close chat" at bounding box center [354, 39] width 4 height 4
click at [116, 126] on span "Classic chatbot anchored to the launcher button" at bounding box center [117, 128] width 61 height 10
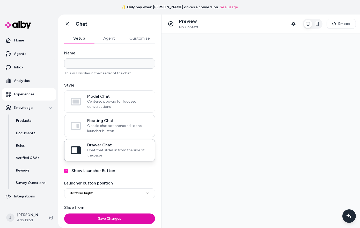
click at [0, 0] on button "Floating Chat Classic chatbot anchored to the launcher button" at bounding box center [0, 0] width 0 height 0
click at [349, 212] on div "Chat with our AI assistant" at bounding box center [349, 216] width 14 height 14
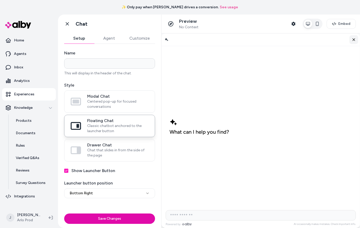
click at [355, 39] on icon "Close chat" at bounding box center [354, 39] width 4 height 4
click at [125, 105] on span "Centered pop-up for focused conversations" at bounding box center [117, 104] width 61 height 10
click at [0, 0] on button "Modal Chat Centered pop-up for focused conversations" at bounding box center [0, 0] width 0 height 0
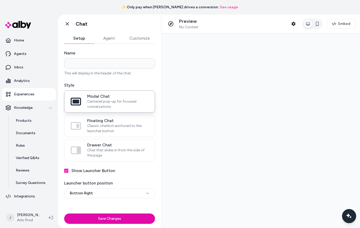
click at [350, 215] on icon "Chat with our AI assistant" at bounding box center [348, 215] width 3 height 3
click at [352, 39] on icon "Close chat" at bounding box center [354, 39] width 4 height 4
click at [67, 26] on link "Go back" at bounding box center [67, 24] width 10 height 10
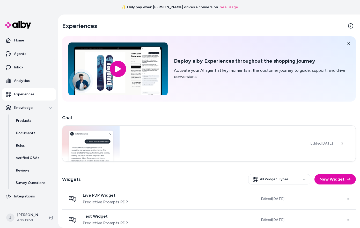
scroll to position [48, 0]
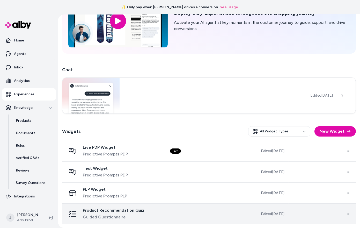
click at [180, 213] on td at bounding box center [199, 213] width 67 height 21
click at [130, 210] on span "Product Recommendation Quiz" at bounding box center [114, 210] width 62 height 5
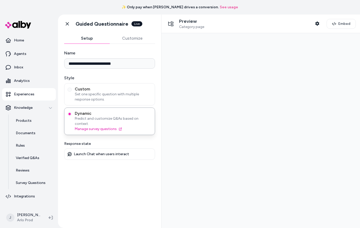
click at [129, 37] on button "Customize" at bounding box center [133, 38] width 46 height 10
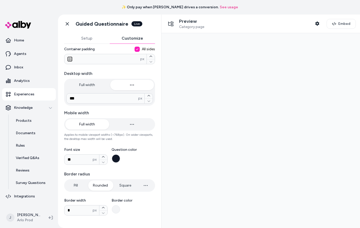
scroll to position [56, 0]
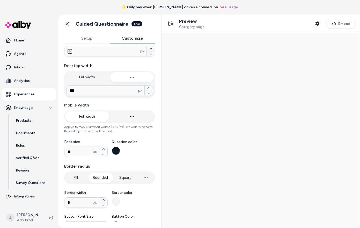
click at [94, 82] on div "Full width" at bounding box center [109, 77] width 91 height 12
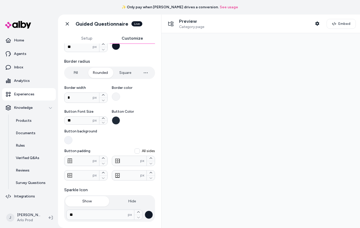
scroll to position [0, 0]
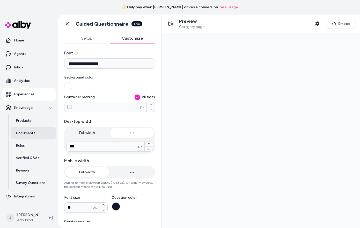
click at [25, 132] on p "Documents" at bounding box center [26, 133] width 20 height 5
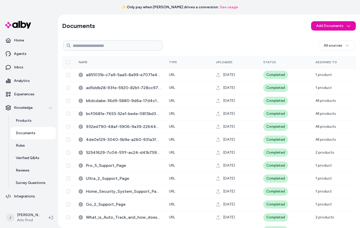
click at [25, 132] on p "Documents" at bounding box center [26, 133] width 20 height 5
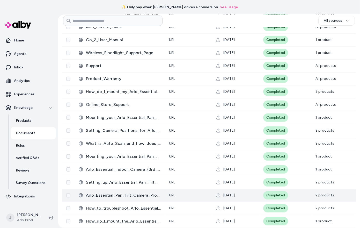
scroll to position [310, 0]
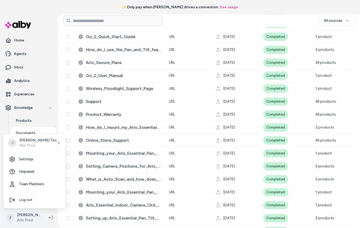
click at [26, 219] on html "✨ Only pay when alby drives a conversion. See usage Home Agents Inbox Analytics…" at bounding box center [180, 114] width 360 height 228
click at [30, 181] on link "Team Members" at bounding box center [34, 184] width 58 height 12
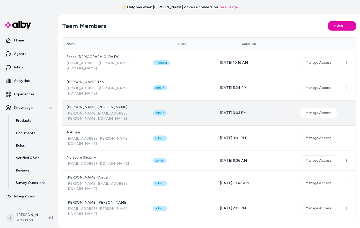
click at [348, 98] on html "✨ Only pay when alby drives a conversion. See usage Home Agents Inbox Analytics…" at bounding box center [180, 114] width 360 height 228
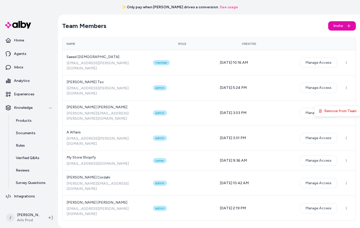
click at [260, 205] on html "✨ Only pay when alby drives a conversion. See usage Home Agents Inbox Analytics…" at bounding box center [180, 114] width 360 height 228
click at [28, 93] on p "Experiences" at bounding box center [24, 94] width 20 height 5
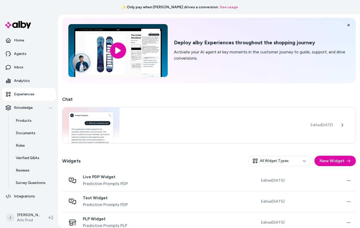
scroll to position [48, 0]
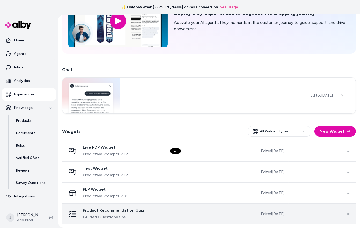
click at [99, 218] on span "Guided Questionnaire" at bounding box center [114, 217] width 62 height 6
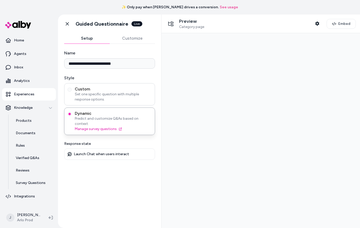
click at [100, 95] on span "Set one specific question with multiple response options." at bounding box center [113, 97] width 77 height 10
click at [72, 92] on button "Custom Set one specific question with multiple response options." at bounding box center [70, 90] width 4 height 4
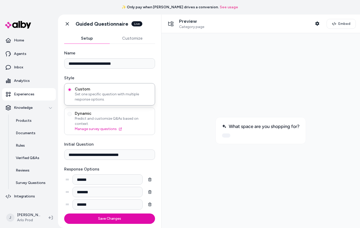
click at [134, 112] on span "Dynamic" at bounding box center [113, 113] width 77 height 5
click at [72, 112] on button "Dynamic Predict and customize Q&As based on context. Manage survey questions" at bounding box center [70, 114] width 4 height 4
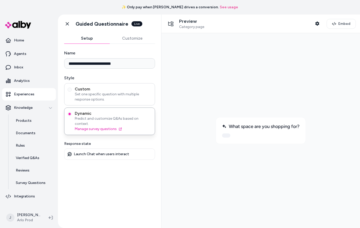
click at [126, 92] on span "Set one specific question with multiple response options." at bounding box center [113, 97] width 77 height 10
click at [72, 91] on button "Custom Set one specific question with multiple response options." at bounding box center [70, 90] width 4 height 4
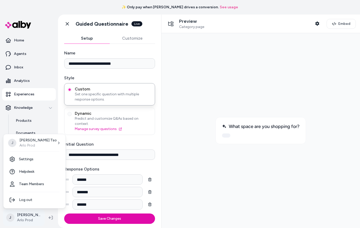
click at [23, 218] on html "**********" at bounding box center [180, 114] width 360 height 228
click at [32, 181] on link "Team Members" at bounding box center [34, 184] width 58 height 12
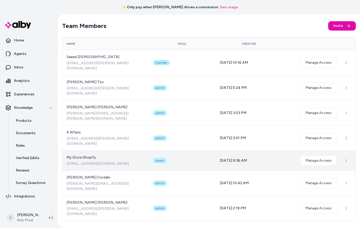
click at [245, 205] on div "Team Members Invite Name Role Created Saeed Ansari sansari@arlo.com member 05/2…" at bounding box center [209, 121] width 302 height 213
click at [20, 216] on html "✨ Only pay when alby drives a conversion. See usage Home Agents Inbox Analytics…" at bounding box center [180, 114] width 360 height 228
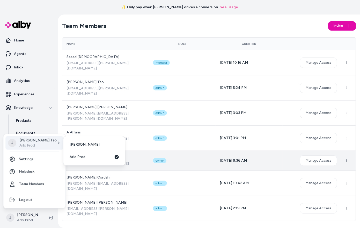
click at [95, 5] on html "✨ Only pay when alby drives a conversion. See usage Home Agents Inbox Analytics…" at bounding box center [180, 114] width 360 height 228
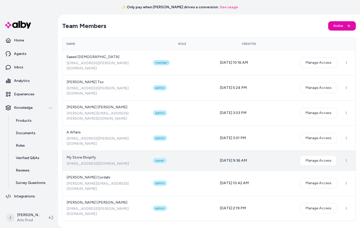
click at [349, 7] on div "✨ Only pay when alby drives a conversion. See usage" at bounding box center [180, 7] width 360 height 15
